Goal: Information Seeking & Learning: Learn about a topic

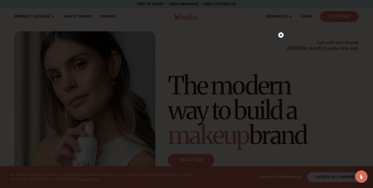
click at [280, 36] on icon at bounding box center [281, 35] width 3 height 3
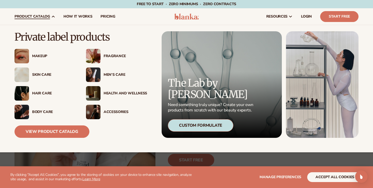
click at [98, 111] on img at bounding box center [93, 112] width 15 height 15
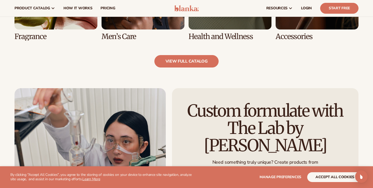
scroll to position [532, 0]
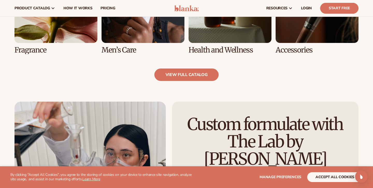
click at [298, 38] on link "8 / 8" at bounding box center [317, 7] width 83 height 94
click at [282, 50] on link "8 / 8" at bounding box center [317, 7] width 83 height 94
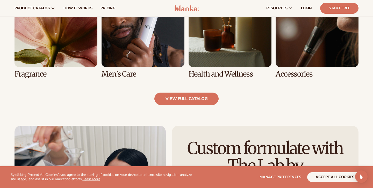
scroll to position [507, 0]
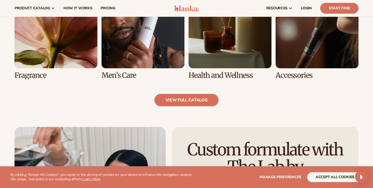
click at [302, 55] on link "8 / 8" at bounding box center [317, 32] width 83 height 94
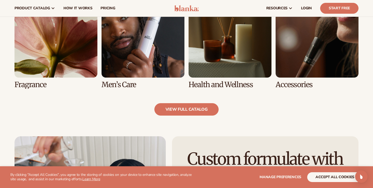
scroll to position [495, 0]
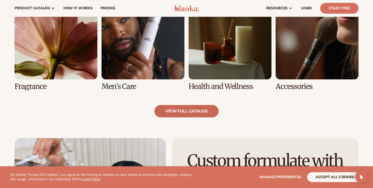
click at [202, 109] on link "view full catalog" at bounding box center [186, 111] width 65 height 12
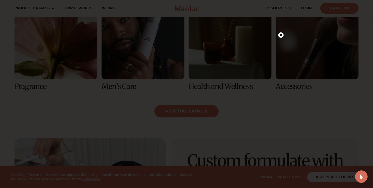
click at [280, 36] on icon at bounding box center [281, 35] width 3 height 3
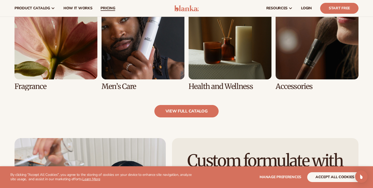
click at [108, 8] on span "pricing" at bounding box center [108, 8] width 15 height 4
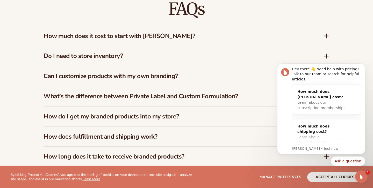
click at [103, 35] on h3 "How much does it cost to start with [PERSON_NAME]?" at bounding box center [176, 36] width 264 height 8
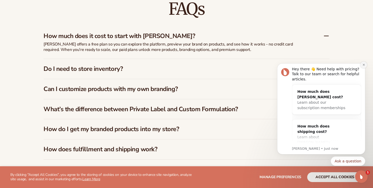
click at [362, 65] on button "Dismiss notification" at bounding box center [363, 65] width 7 height 7
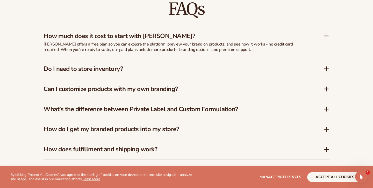
click at [223, 86] on h3 "Can I customize products with my own branding?" at bounding box center [176, 90] width 264 height 8
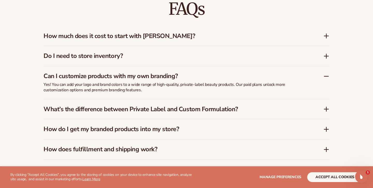
click at [225, 107] on h3 "What’s the difference between Private Label and Custom Formulation?" at bounding box center [176, 110] width 264 height 8
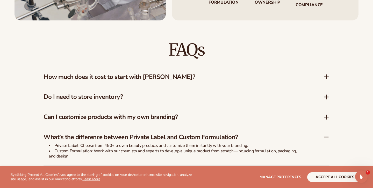
scroll to position [710, 0]
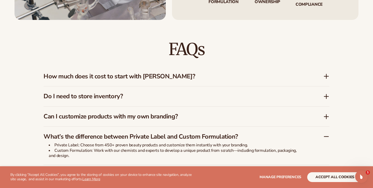
click at [165, 89] on div "Do I need to store inventory?" at bounding box center [187, 97] width 286 height 20
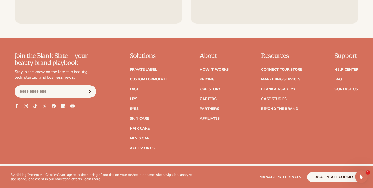
scroll to position [1062, 0]
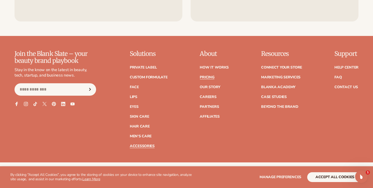
click at [138, 145] on link "Accessories" at bounding box center [142, 147] width 25 height 4
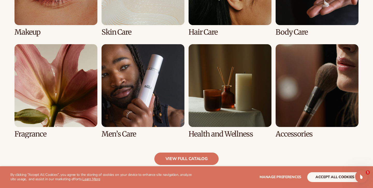
scroll to position [448, 0]
